Goal: Find specific page/section: Find specific page/section

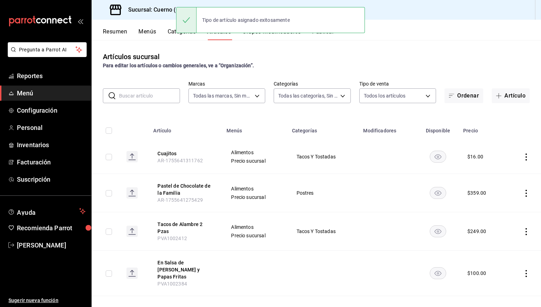
click at [158, 19] on div "Sucursal: Cuerno (Calzada)" at bounding box center [155, 10] width 116 height 20
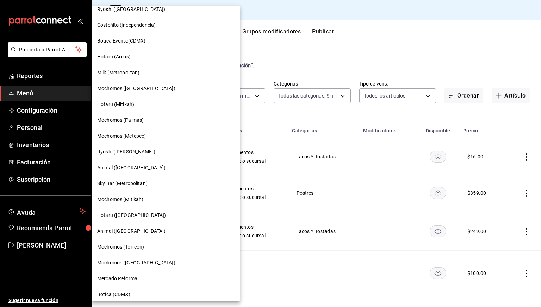
scroll to position [392, 0]
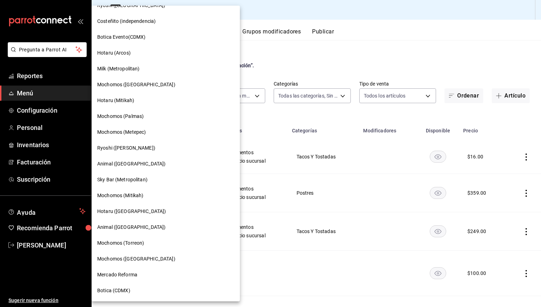
click at [127, 229] on span "Animal ([GEOGRAPHIC_DATA])" at bounding box center [131, 227] width 68 height 7
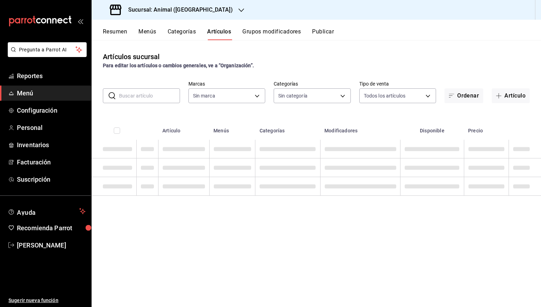
type input "96838179-8fbb-4073-aae3-1789726318c8"
type input "696422f3-042f-4992-a796-20cec1d2addd,ab2f2cdd-2d2d-455a-bd59-969ed93fbee5,5744a…"
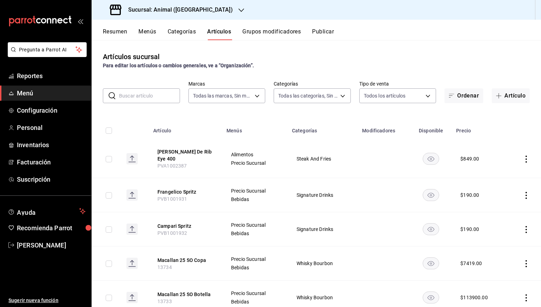
click at [156, 96] on input "text" at bounding box center [149, 96] width 61 height 14
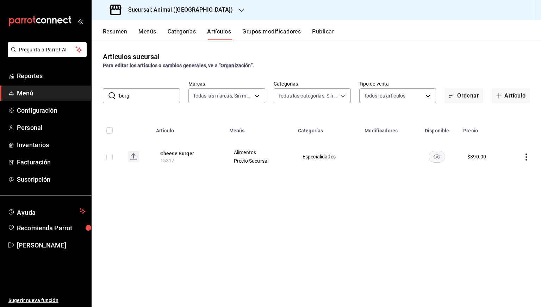
type input "burg"
click at [148, 94] on input "burg" at bounding box center [149, 96] width 61 height 14
click at [34, 81] on link "Reportes" at bounding box center [45, 75] width 91 height 15
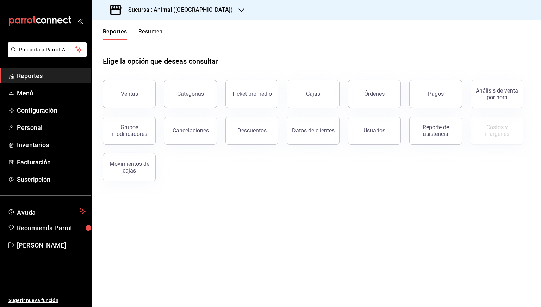
click at [166, 2] on div "Sucursal: Animal ([GEOGRAPHIC_DATA])" at bounding box center [172, 10] width 150 height 20
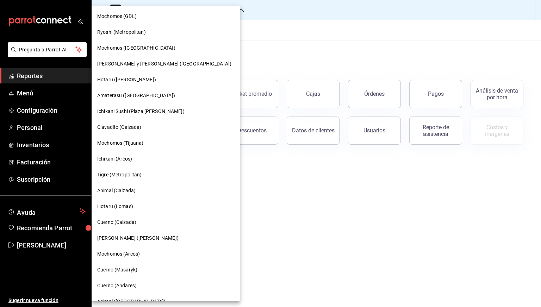
click at [111, 223] on span "Cuerno (Calzada)" at bounding box center [116, 222] width 39 height 7
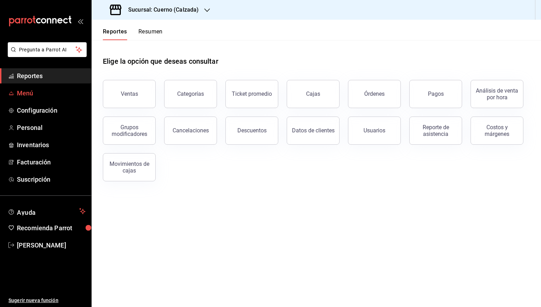
click at [28, 93] on span "Menú" at bounding box center [51, 93] width 69 height 10
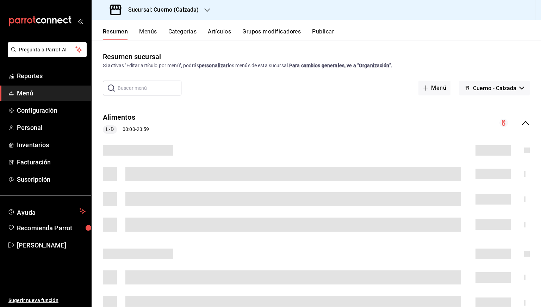
click at [219, 32] on button "Artículos" at bounding box center [219, 34] width 23 height 12
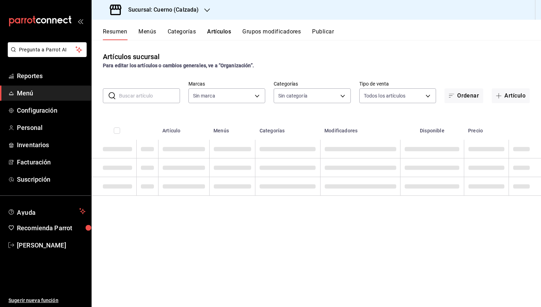
click at [138, 94] on input "text" at bounding box center [149, 96] width 61 height 14
type input "a"
type input "b7ae777b-2dfc-42e0-9650-6cefdf37a424,c000f1c0-fb9f-4016-8e6a-f0d1e83e893d"
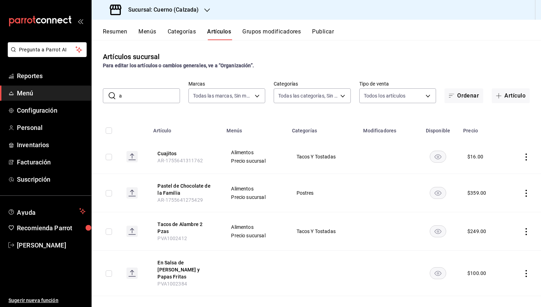
type input "560d4c35-d9fc-4089-91ff-402d238ea400,302845cf-2d1c-4fb1-9d9e-8d4a14396fbe,26243…"
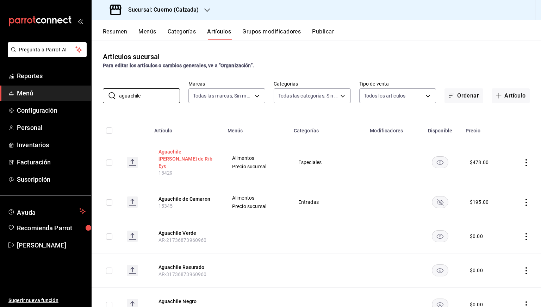
type input "aguachile"
